Goal: Task Accomplishment & Management: Use online tool/utility

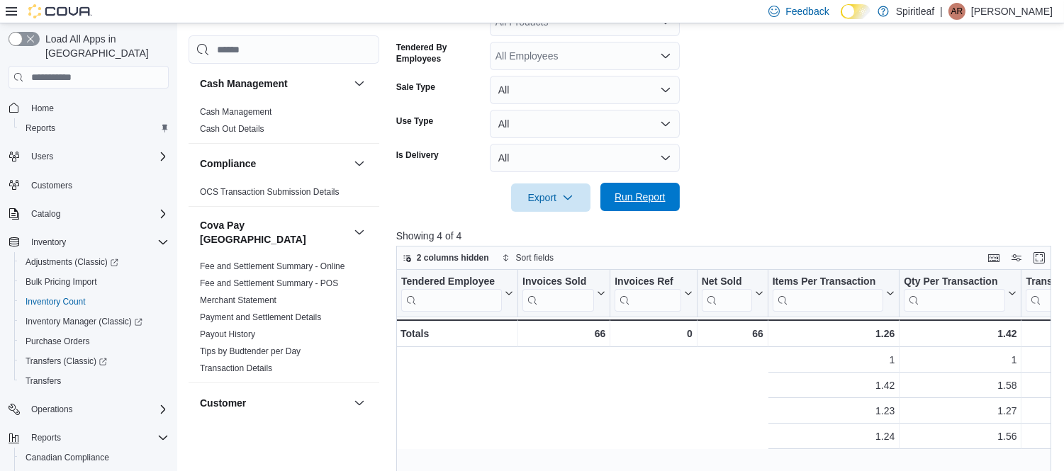
scroll to position [0, 625]
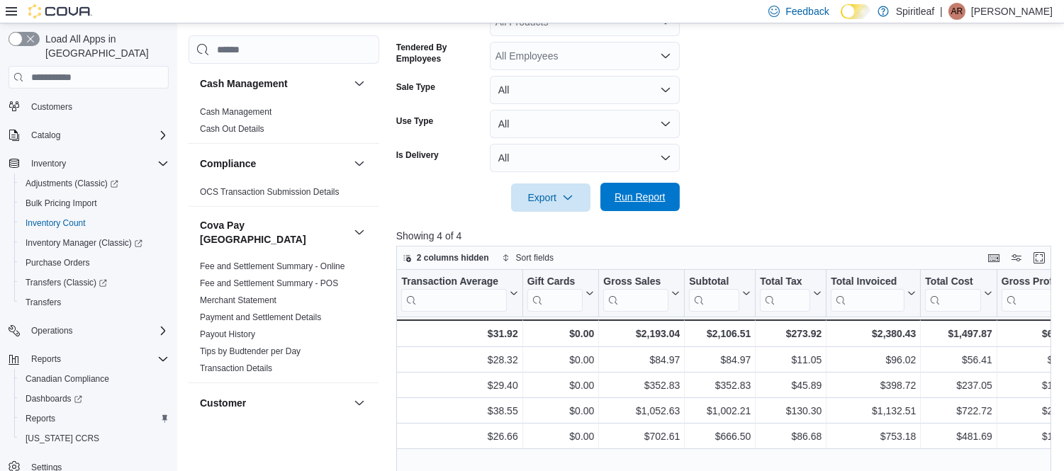
click at [645, 189] on span "Run Report" at bounding box center [640, 197] width 62 height 28
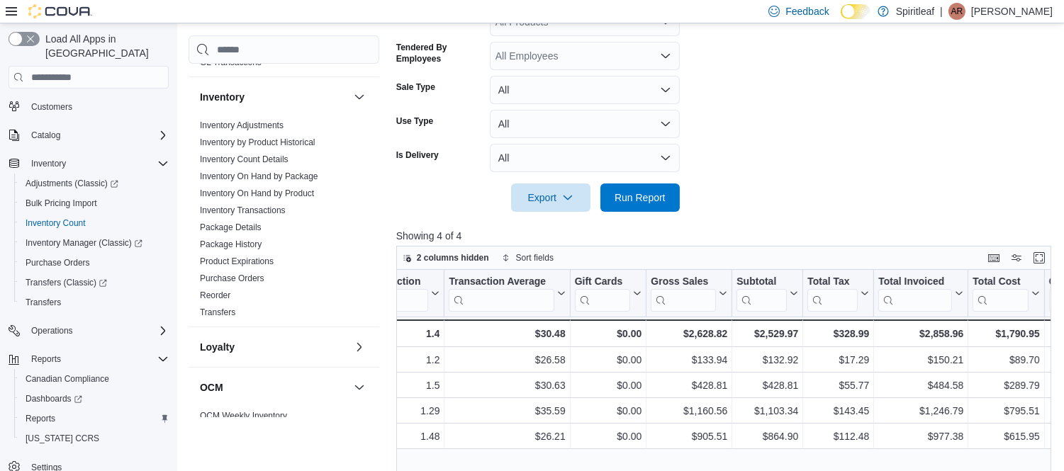
scroll to position [547, 0]
click at [243, 239] on link "Package History" at bounding box center [231, 244] width 62 height 10
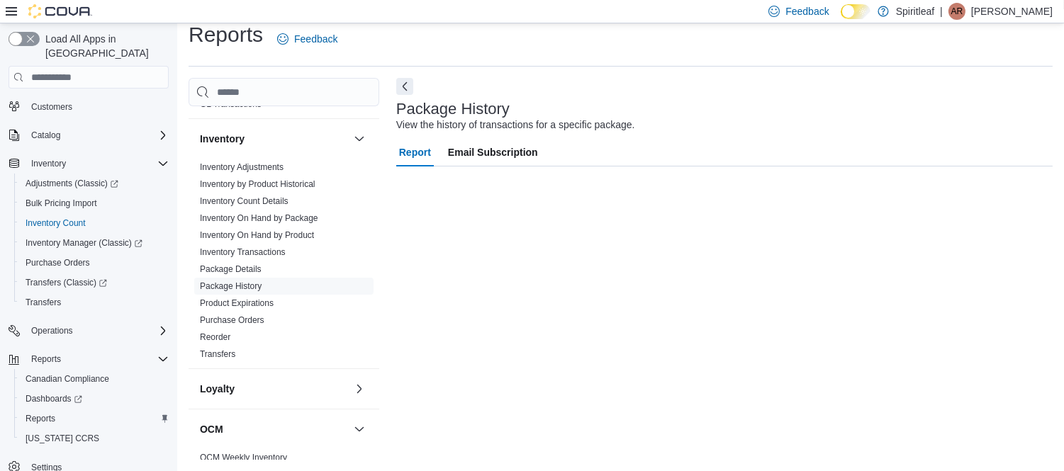
scroll to position [14, 0]
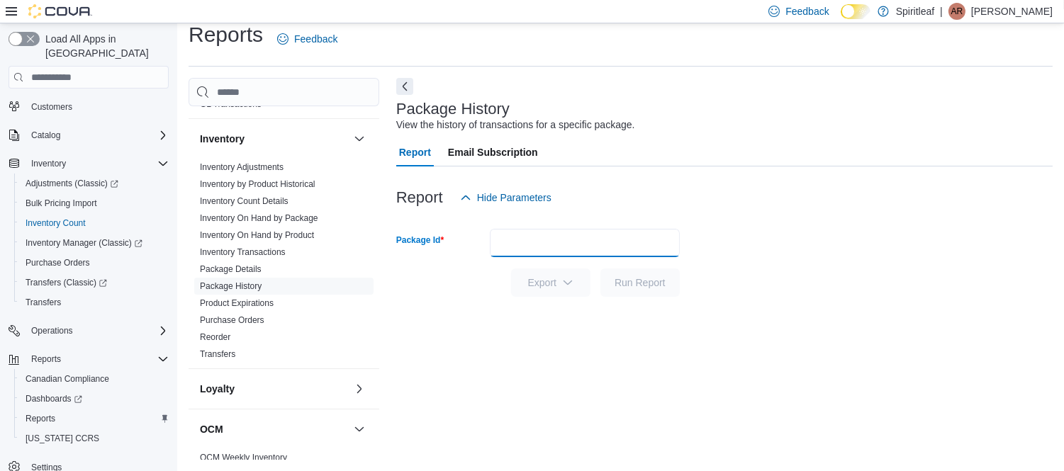
click at [537, 244] on input "Package Id" at bounding box center [585, 243] width 190 height 28
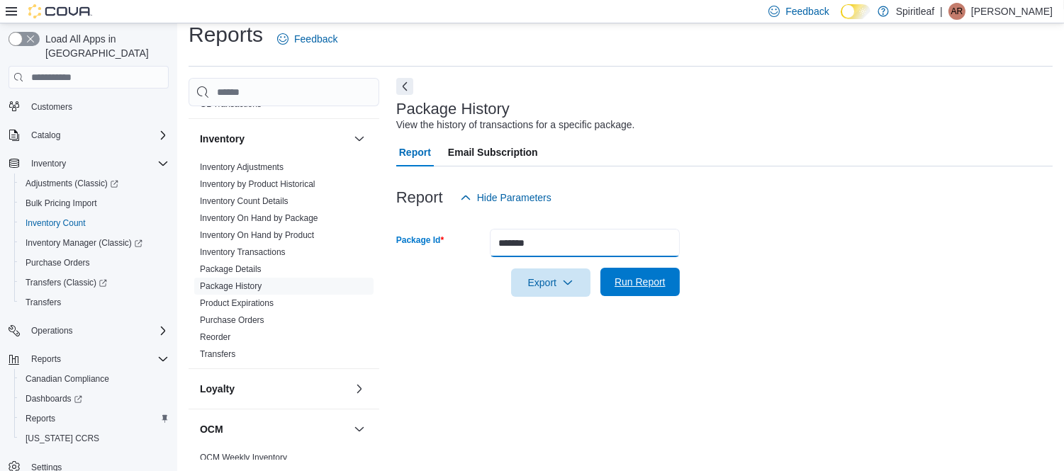
type input "*******"
click at [667, 291] on span "Run Report" at bounding box center [640, 282] width 62 height 28
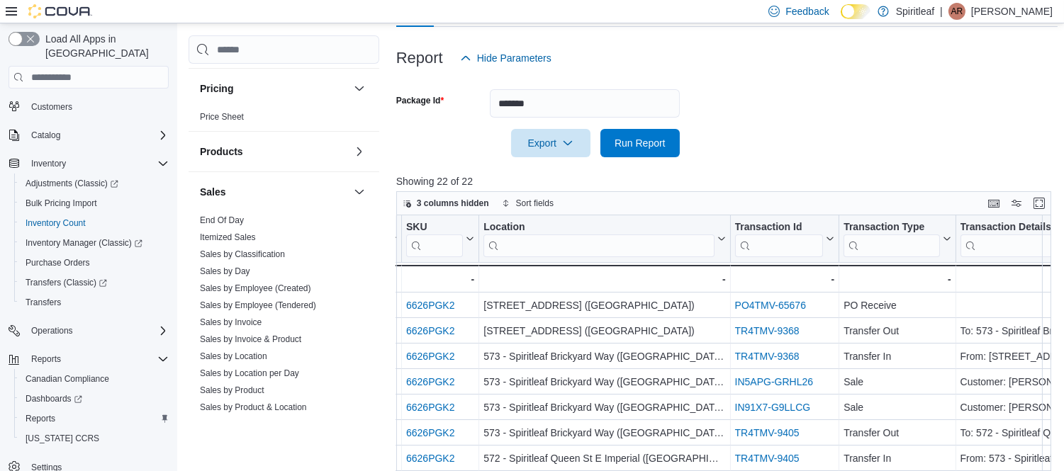
scroll to position [910, 0]
click at [224, 300] on link "Sales by Employee (Tendered)" at bounding box center [258, 305] width 116 height 10
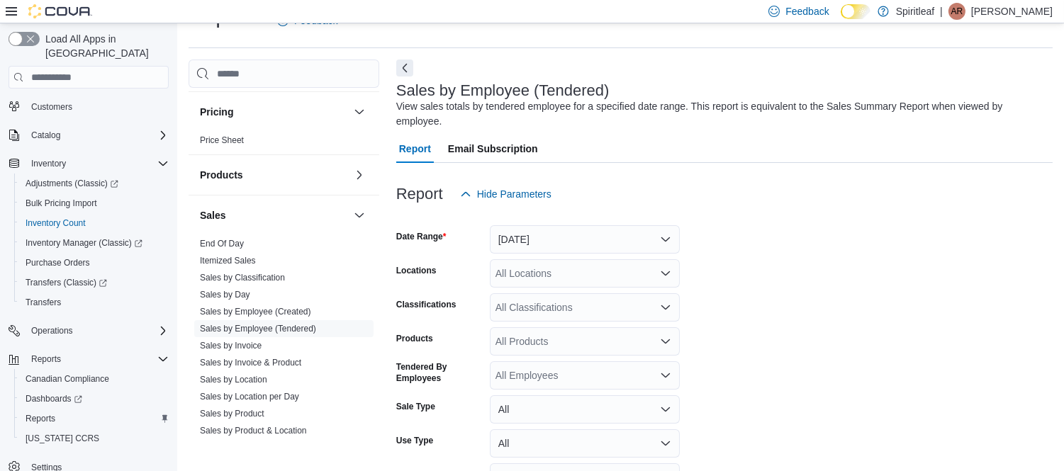
scroll to position [32, 0]
click at [603, 226] on button "[DATE]" at bounding box center [585, 240] width 190 height 28
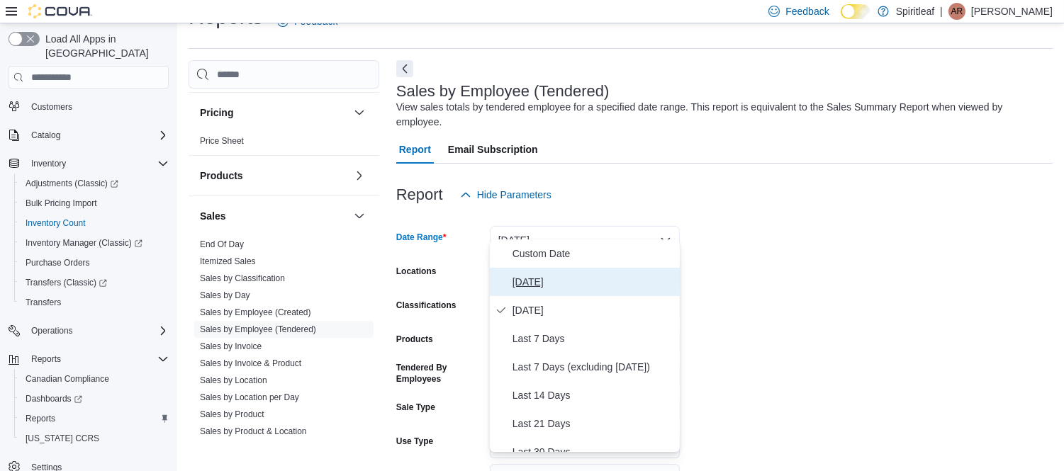
click at [533, 284] on span "[DATE]" at bounding box center [594, 282] width 162 height 17
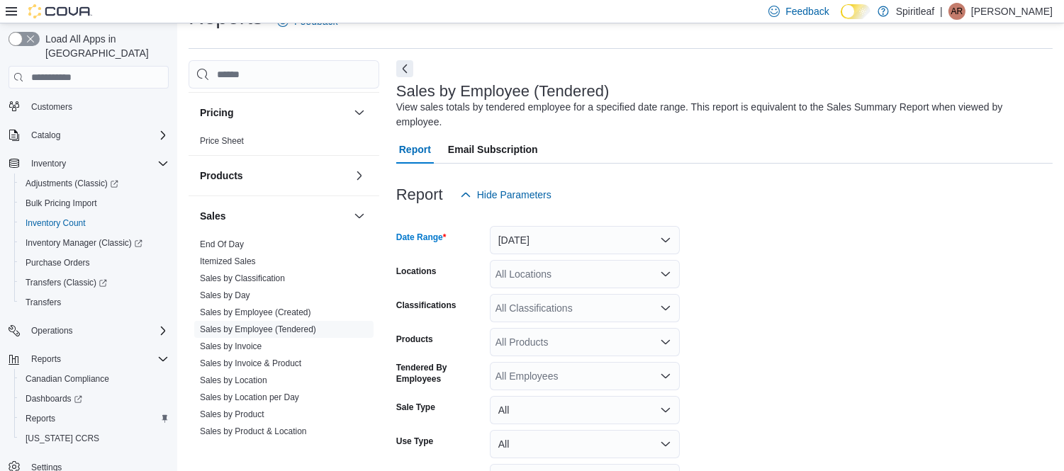
click at [533, 266] on div "All Locations" at bounding box center [585, 274] width 190 height 28
type input "***"
click at [580, 291] on button "573 - Spiritleaf Brickyard Way ([GEOGRAPHIC_DATA])" at bounding box center [585, 284] width 190 height 21
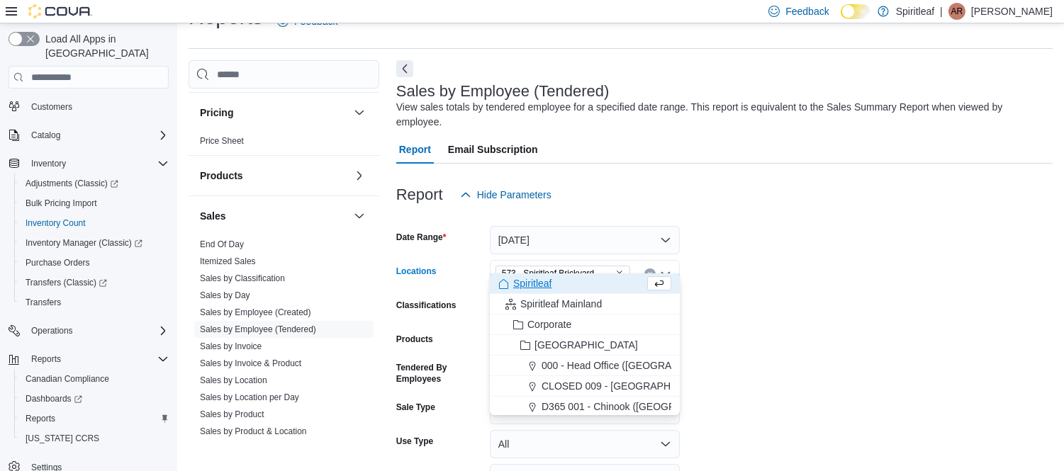
click at [835, 296] on form "Date Range [DATE] Locations [STREET_ADDRESS] ([GEOGRAPHIC_DATA]) Combo box. Sel…" at bounding box center [724, 370] width 657 height 323
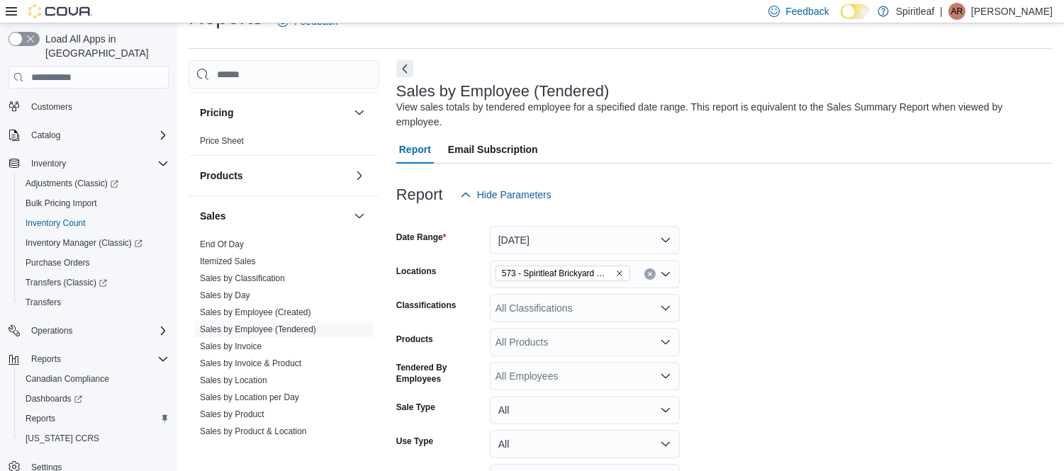
scroll to position [106, 0]
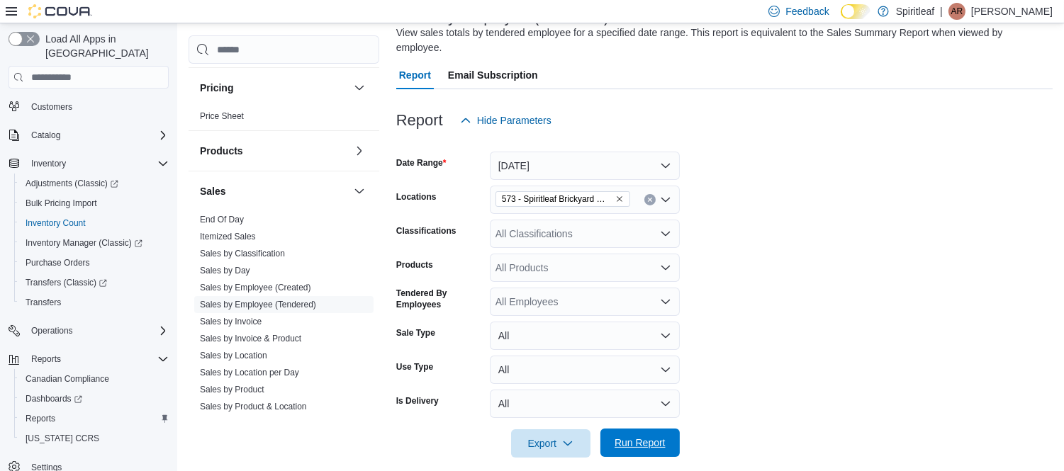
click at [642, 436] on span "Run Report" at bounding box center [640, 443] width 51 height 14
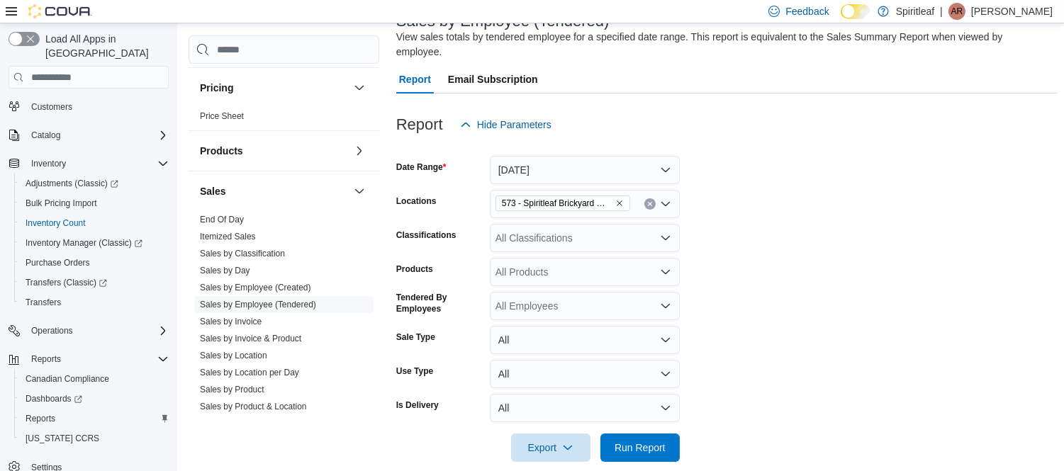
scroll to position [84, 0]
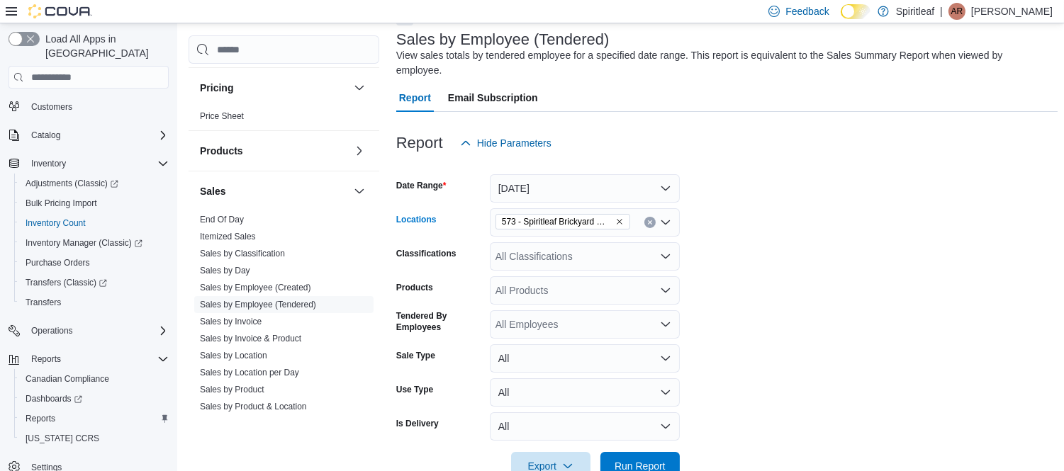
click at [620, 218] on icon "Remove 573 - Spiritleaf Brickyard Way (Brampton) from selection in this group" at bounding box center [619, 222] width 9 height 9
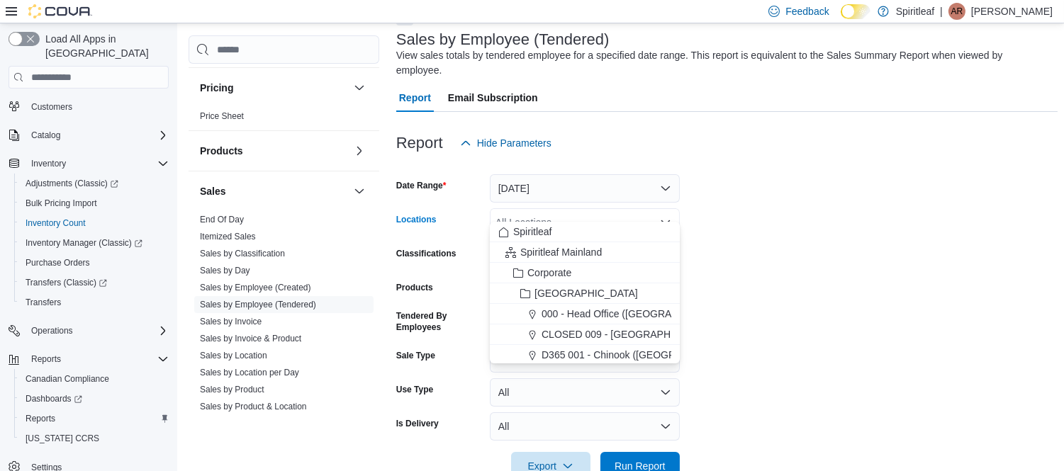
click at [596, 208] on div "All Locations" at bounding box center [585, 222] width 190 height 28
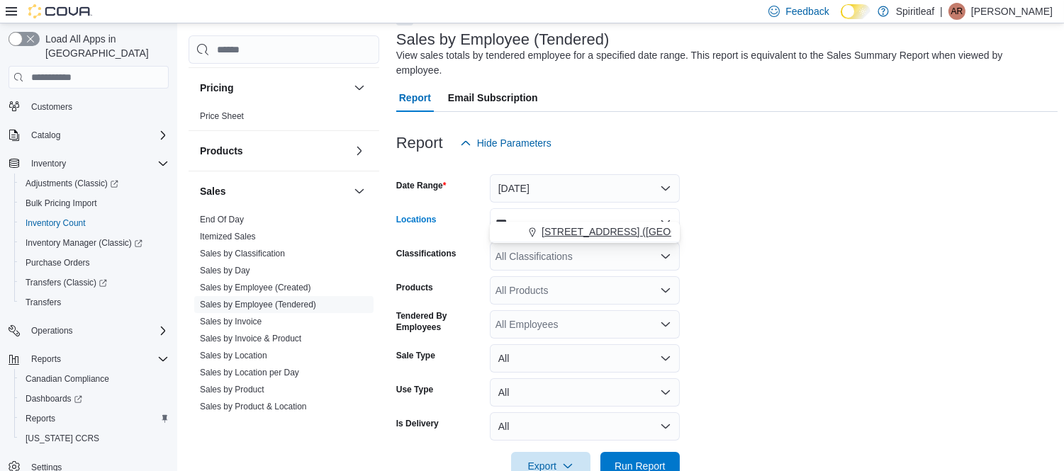
type input "***"
click at [620, 231] on span "[STREET_ADDRESS] ([GEOGRAPHIC_DATA])" at bounding box center [647, 232] width 211 height 14
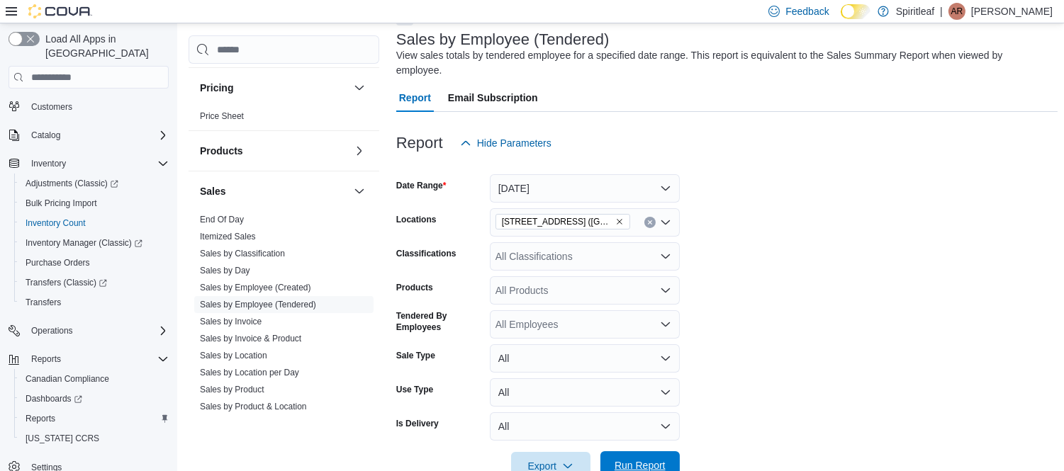
click at [651, 459] on span "Run Report" at bounding box center [640, 466] width 51 height 14
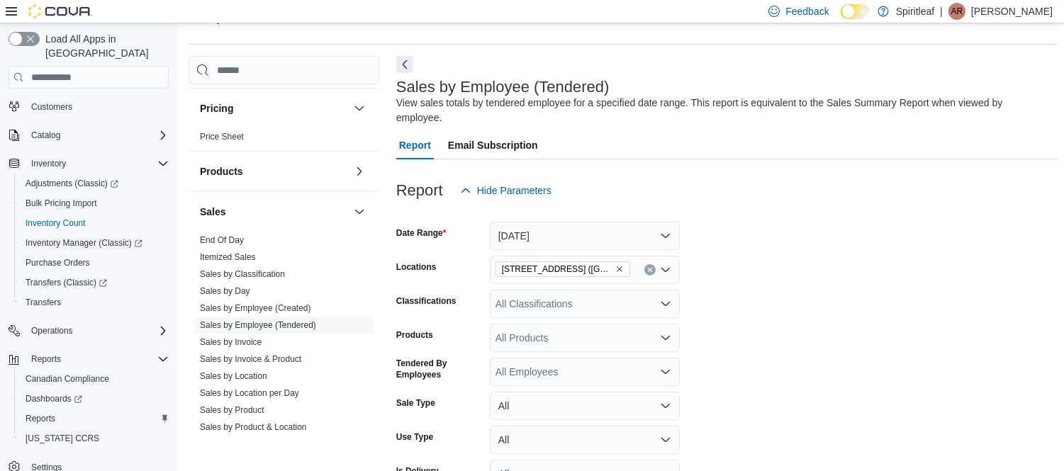
scroll to position [32, 0]
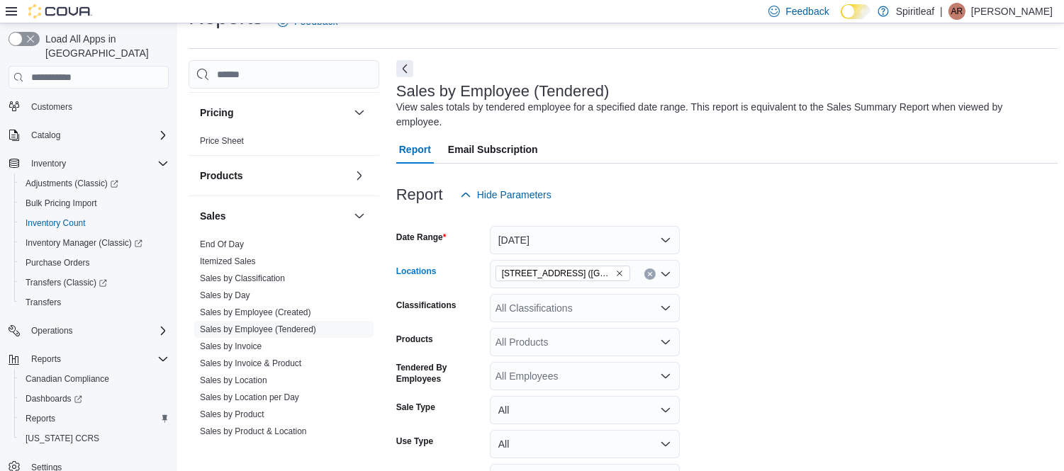
click at [620, 269] on icon "Remove 593 - Spiritleaf Sandalwood Pkwy E (Brampton) from selection in this gro…" at bounding box center [619, 273] width 9 height 9
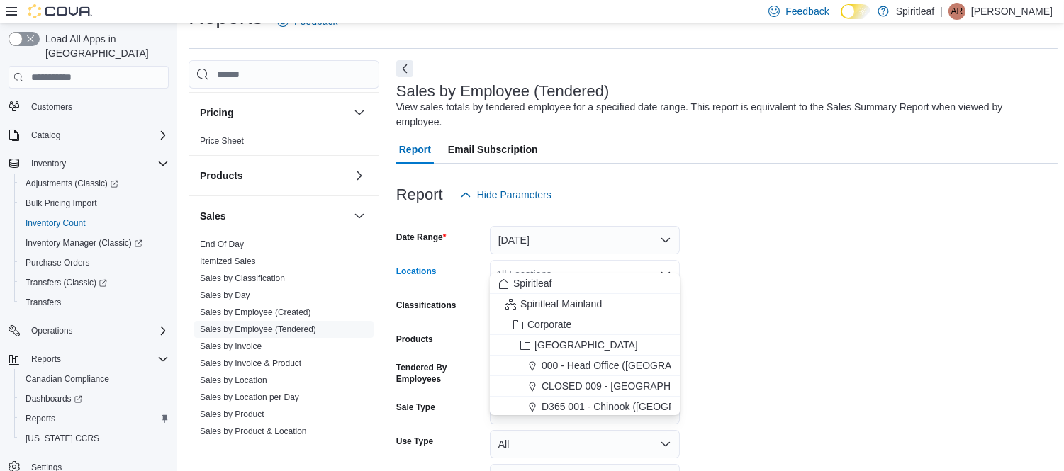
click at [593, 260] on div "All Locations" at bounding box center [585, 274] width 190 height 28
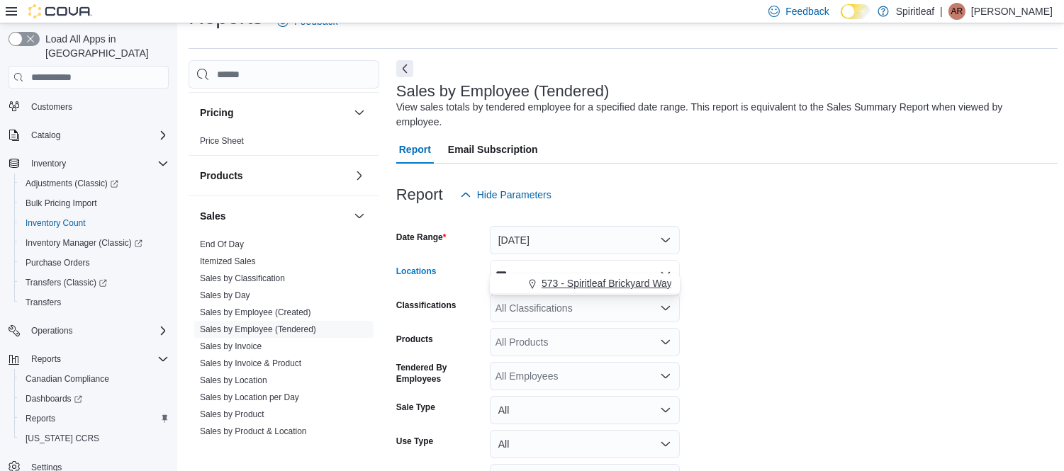
type input "***"
click at [603, 281] on span "573 - Spiritleaf Brickyard Way ([GEOGRAPHIC_DATA])" at bounding box center [663, 284] width 243 height 14
click at [776, 311] on form "Date Range [DATE] Locations 573 - Spiritleaf Brickyard Way (Brampton) Classific…" at bounding box center [727, 370] width 662 height 323
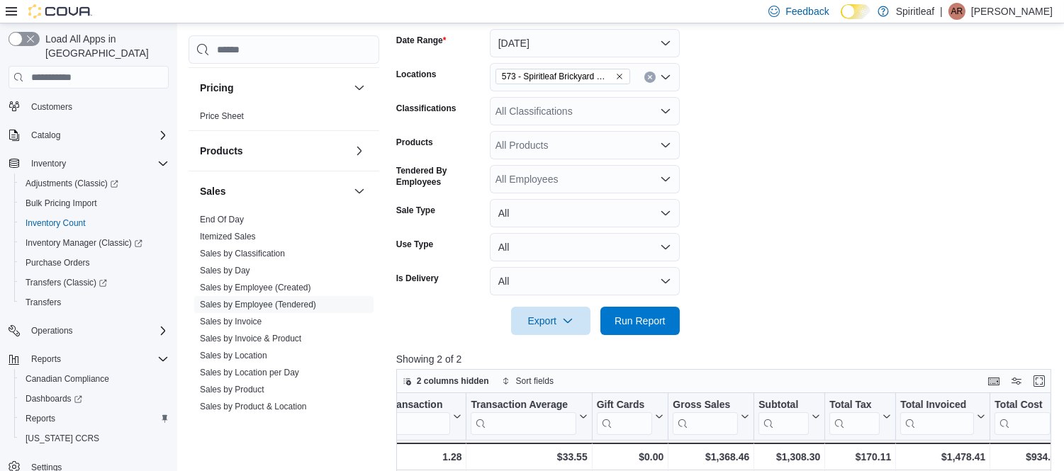
scroll to position [231, 0]
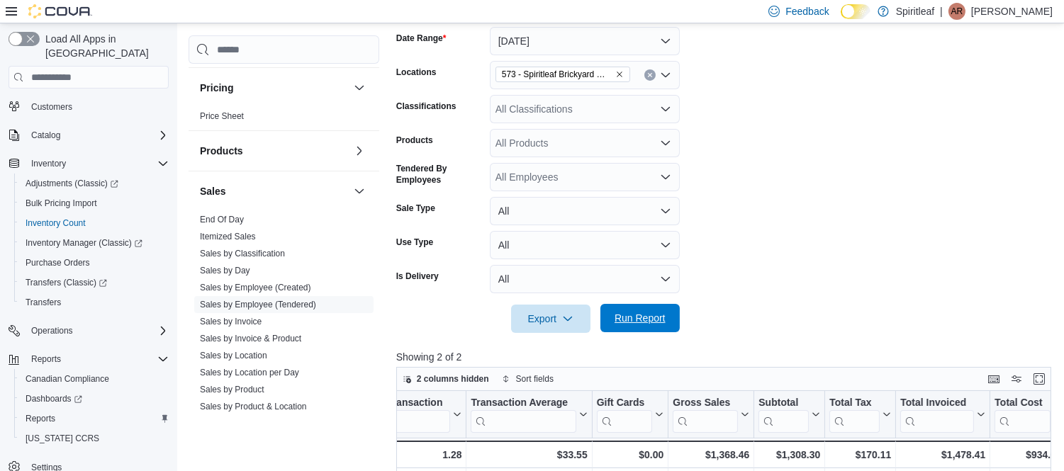
click at [640, 311] on span "Run Report" at bounding box center [640, 318] width 51 height 14
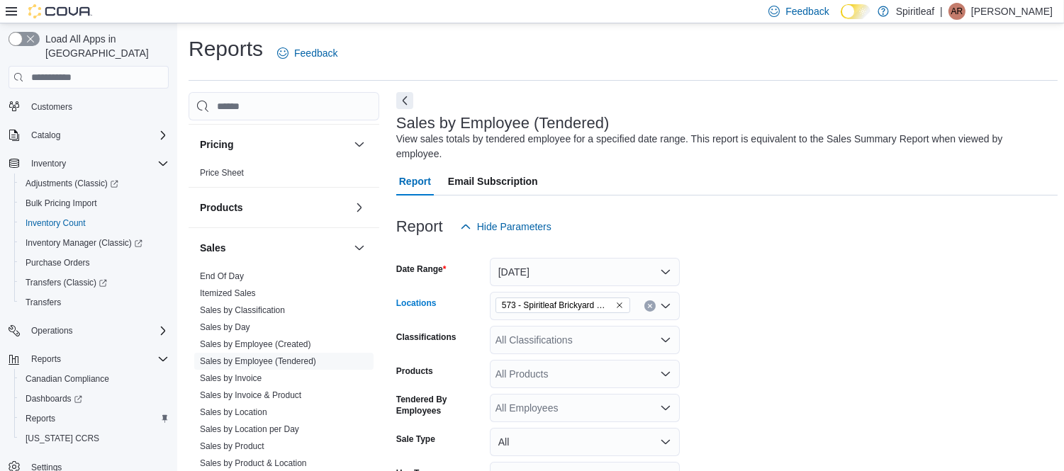
click at [618, 301] on icon "Remove 573 - Spiritleaf Brickyard Way (Brampton) from selection in this group" at bounding box center [619, 305] width 9 height 9
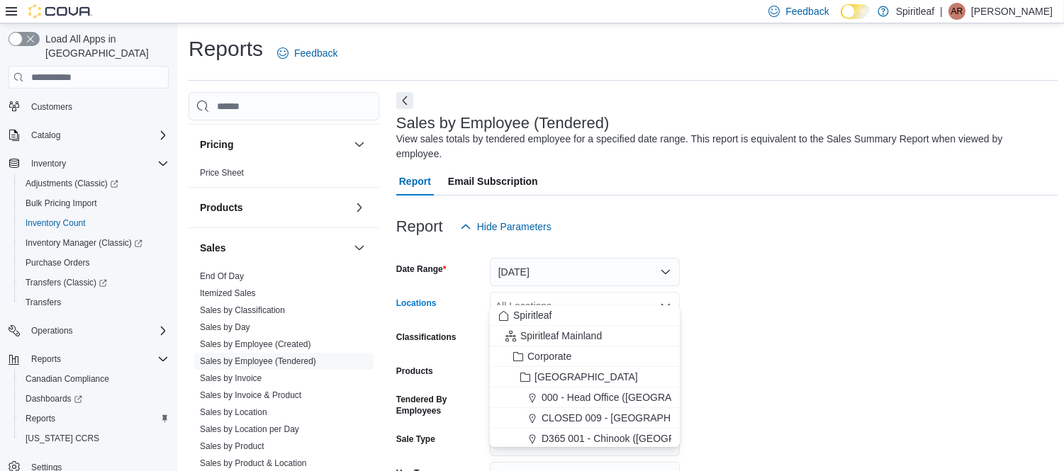
click at [604, 292] on div "All Locations" at bounding box center [585, 306] width 190 height 28
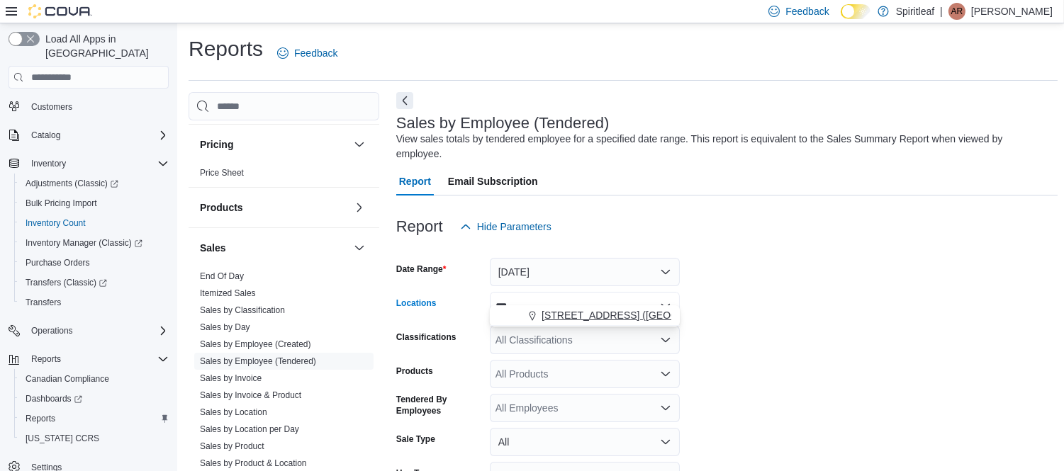
type input "***"
click at [610, 315] on span "[STREET_ADDRESS] ([GEOGRAPHIC_DATA])" at bounding box center [647, 315] width 211 height 14
click at [707, 353] on form "Date Range [DATE] Locations [STREET_ADDRESS] (Brampton) Classifications All Cla…" at bounding box center [727, 402] width 662 height 323
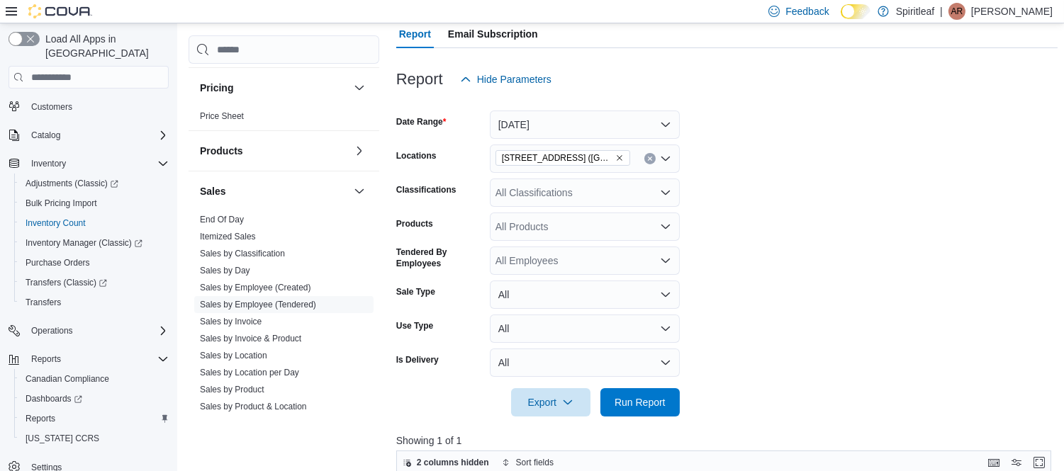
scroll to position [150, 0]
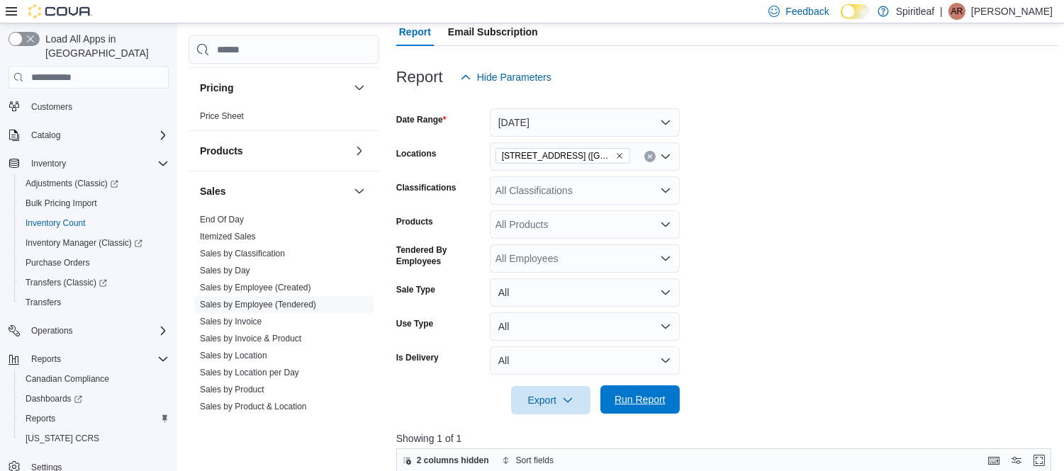
click at [641, 393] on span "Run Report" at bounding box center [640, 400] width 51 height 14
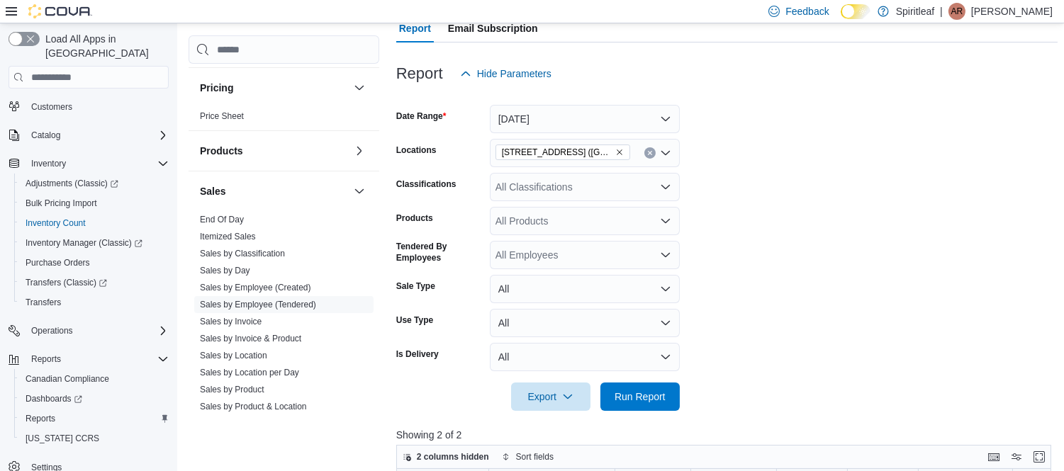
scroll to position [152, 0]
